Goal: Information Seeking & Learning: Learn about a topic

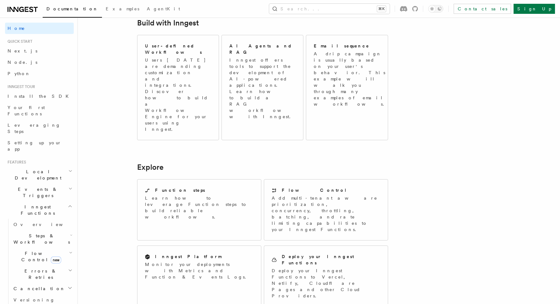
scroll to position [413, 0]
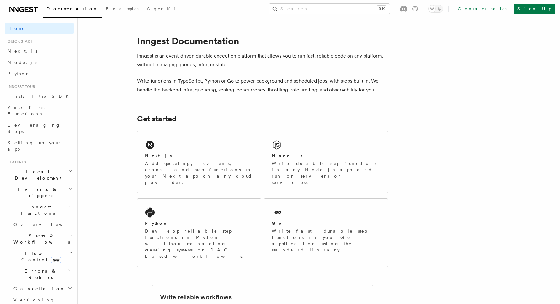
click at [191, 78] on p "Write functions in TypeScript, Python or Go to power background and scheduled j…" at bounding box center [262, 86] width 251 height 18
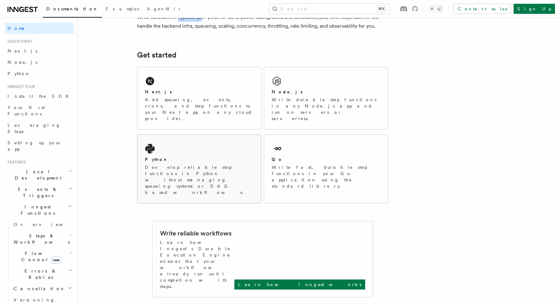
scroll to position [102, 0]
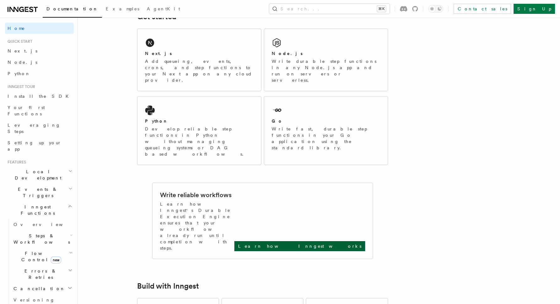
click at [332, 243] on p "Learn how Inngest works" at bounding box center [299, 246] width 123 height 6
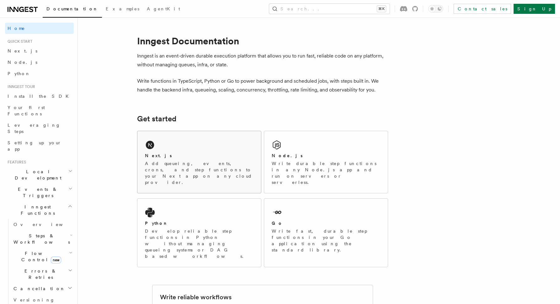
click at [198, 159] on div "Next.js Add queueing, events, crons, and step functions to your Next app on any…" at bounding box center [199, 168] width 109 height 33
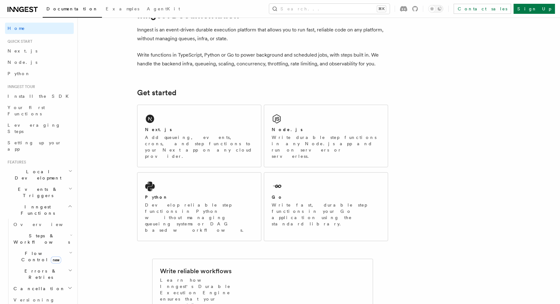
scroll to position [25, 0]
click at [303, 126] on div "Node.js Write durable step functions in any Node.js app and run on servers or s…" at bounding box center [326, 137] width 124 height 62
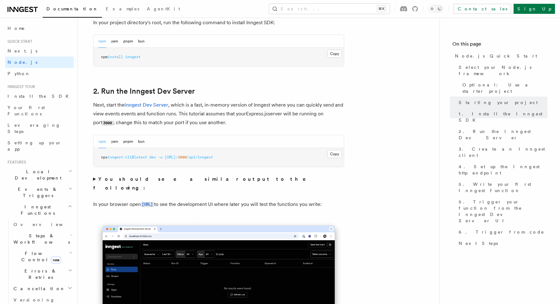
scroll to position [418, 0]
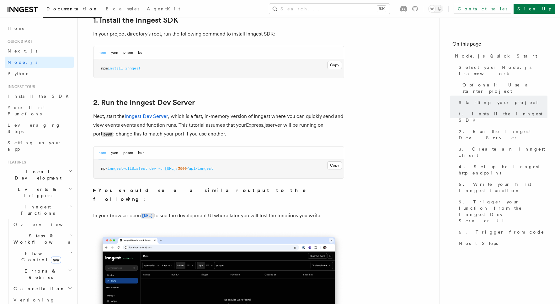
click at [261, 64] on pre "npm install inngest" at bounding box center [219, 68] width 251 height 19
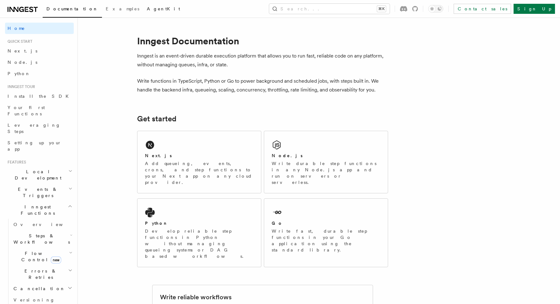
click at [147, 8] on span "AgentKit" at bounding box center [163, 8] width 33 height 5
